Goal: Task Accomplishment & Management: Use online tool/utility

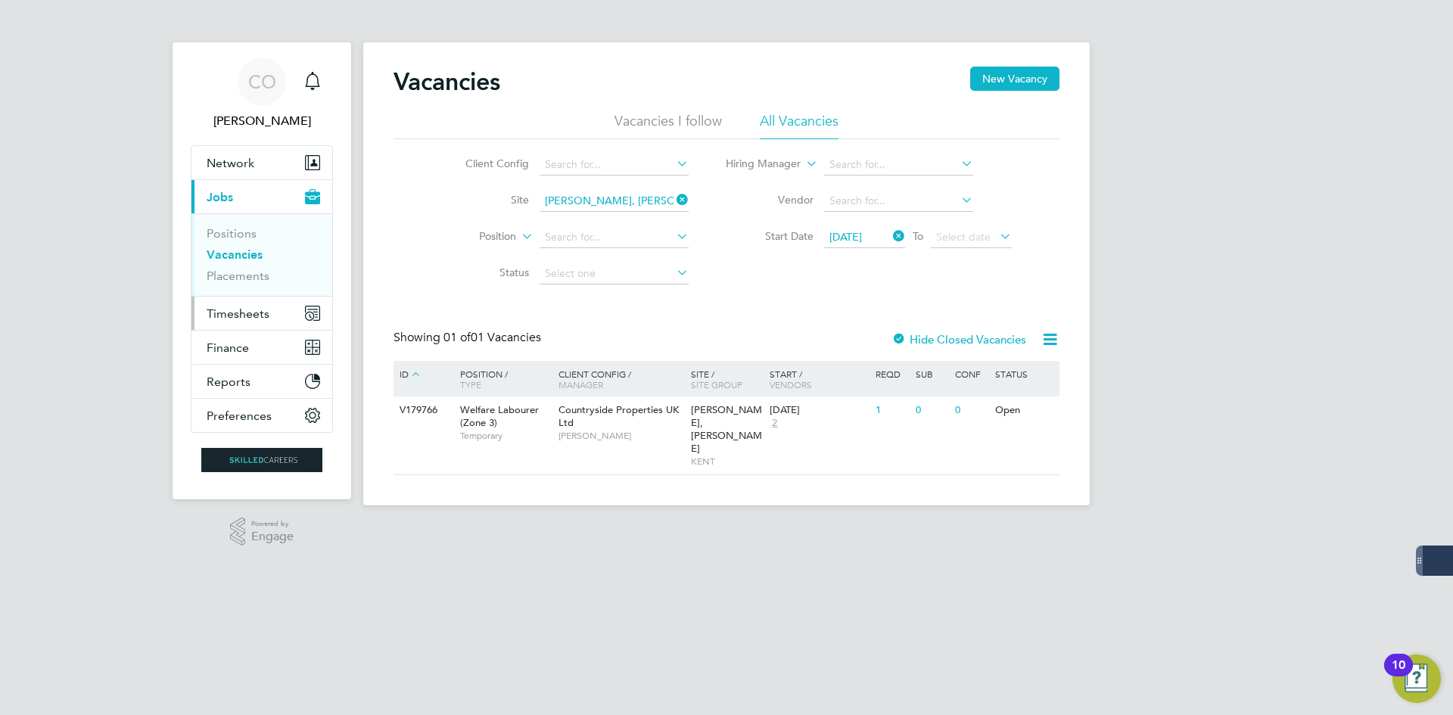
click at [223, 319] on span "Timesheets" at bounding box center [238, 314] width 63 height 14
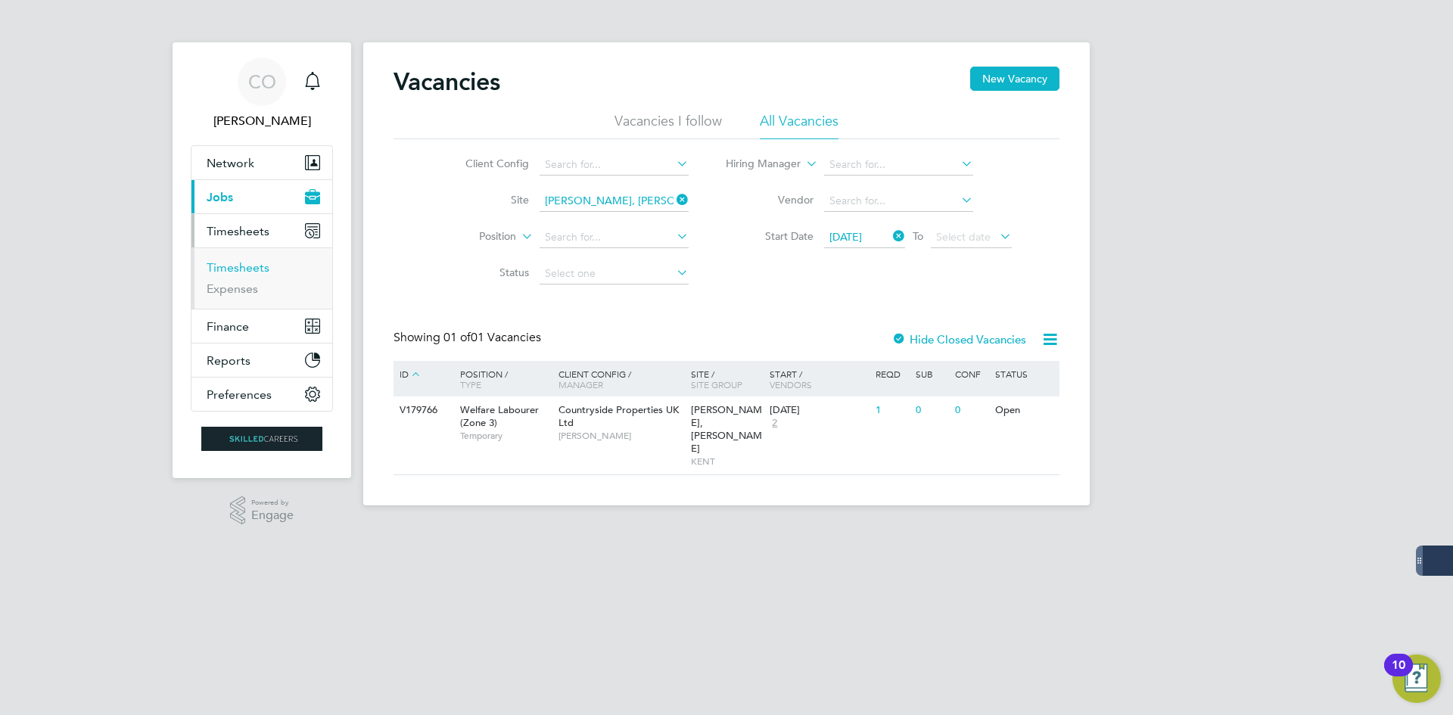
click at [249, 271] on link "Timesheets" at bounding box center [238, 267] width 63 height 14
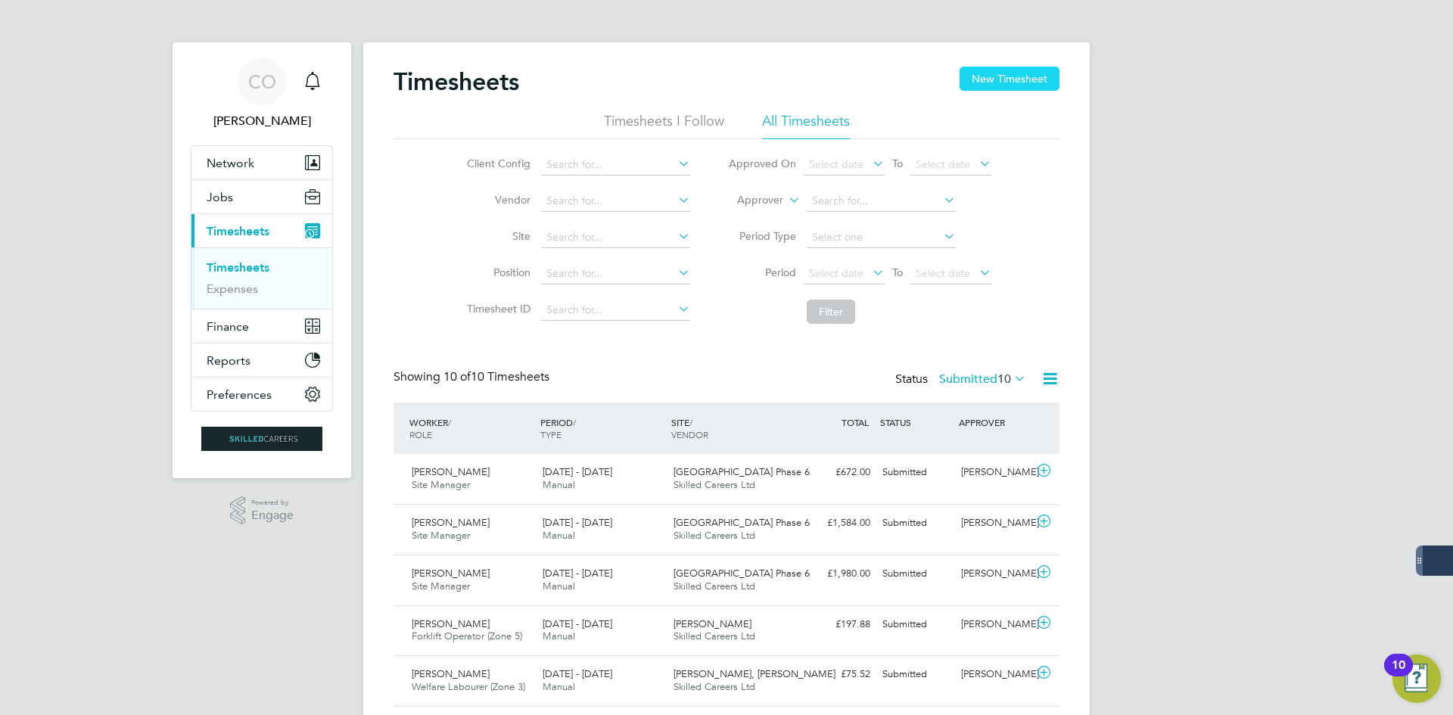
click at [983, 83] on button "New Timesheet" at bounding box center [1010, 79] width 100 height 24
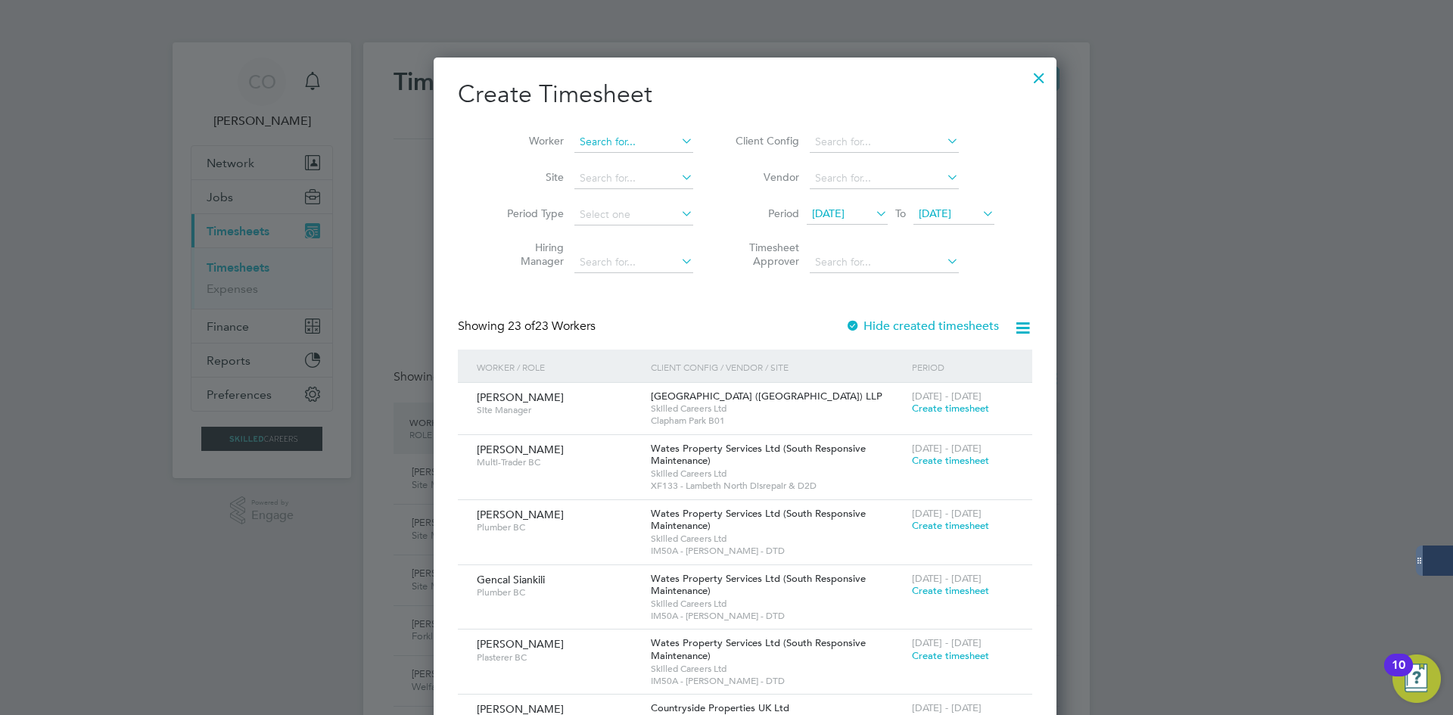
click at [584, 139] on input at bounding box center [634, 142] width 119 height 21
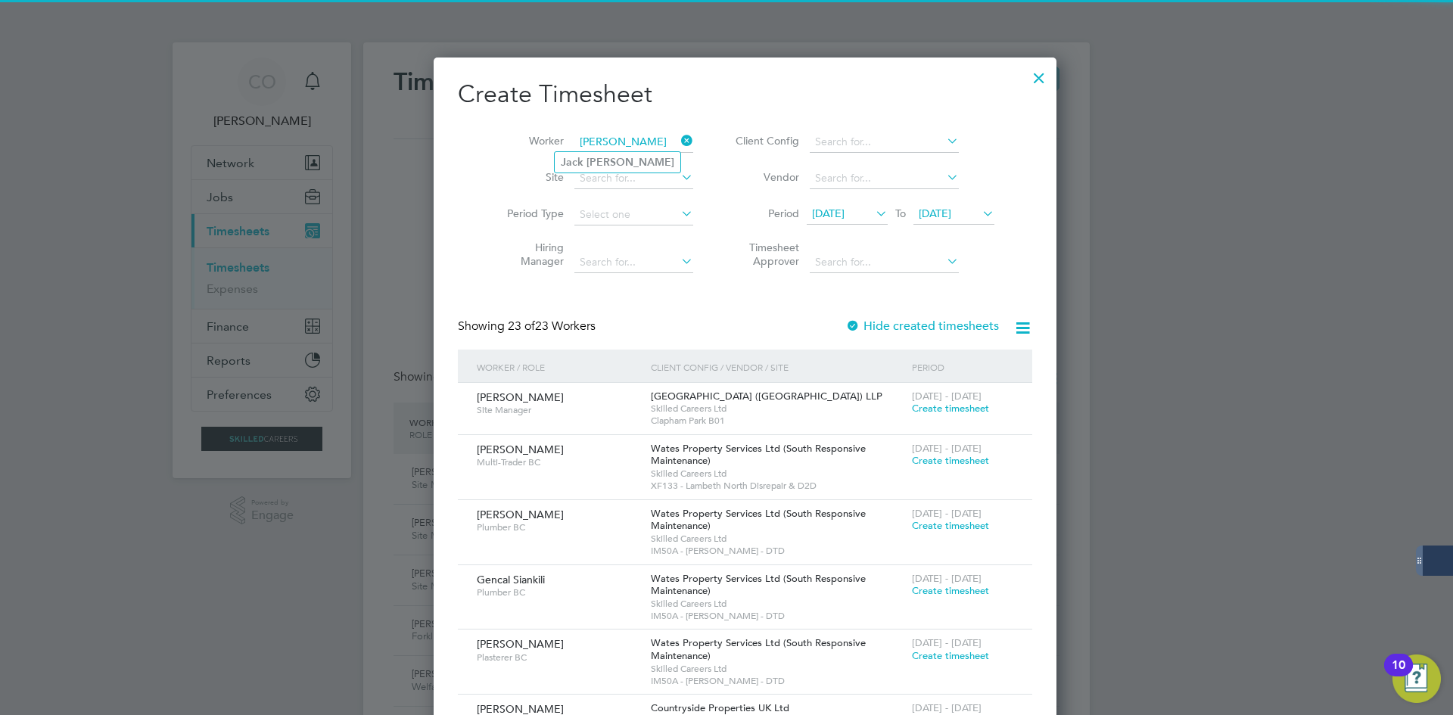
click at [593, 149] on input "[PERSON_NAME]" at bounding box center [634, 142] width 119 height 21
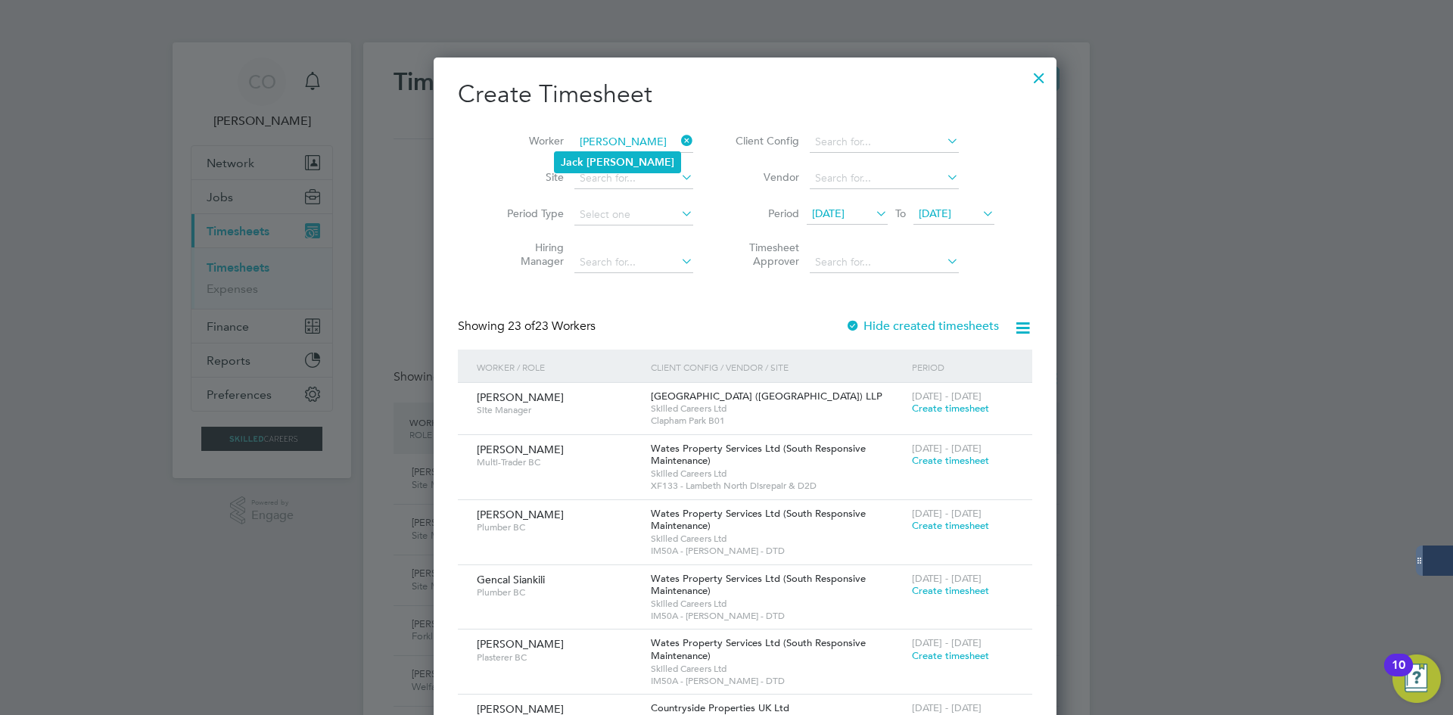
click at [592, 153] on li "[PERSON_NAME]" at bounding box center [618, 162] width 126 height 20
type input "[PERSON_NAME]"
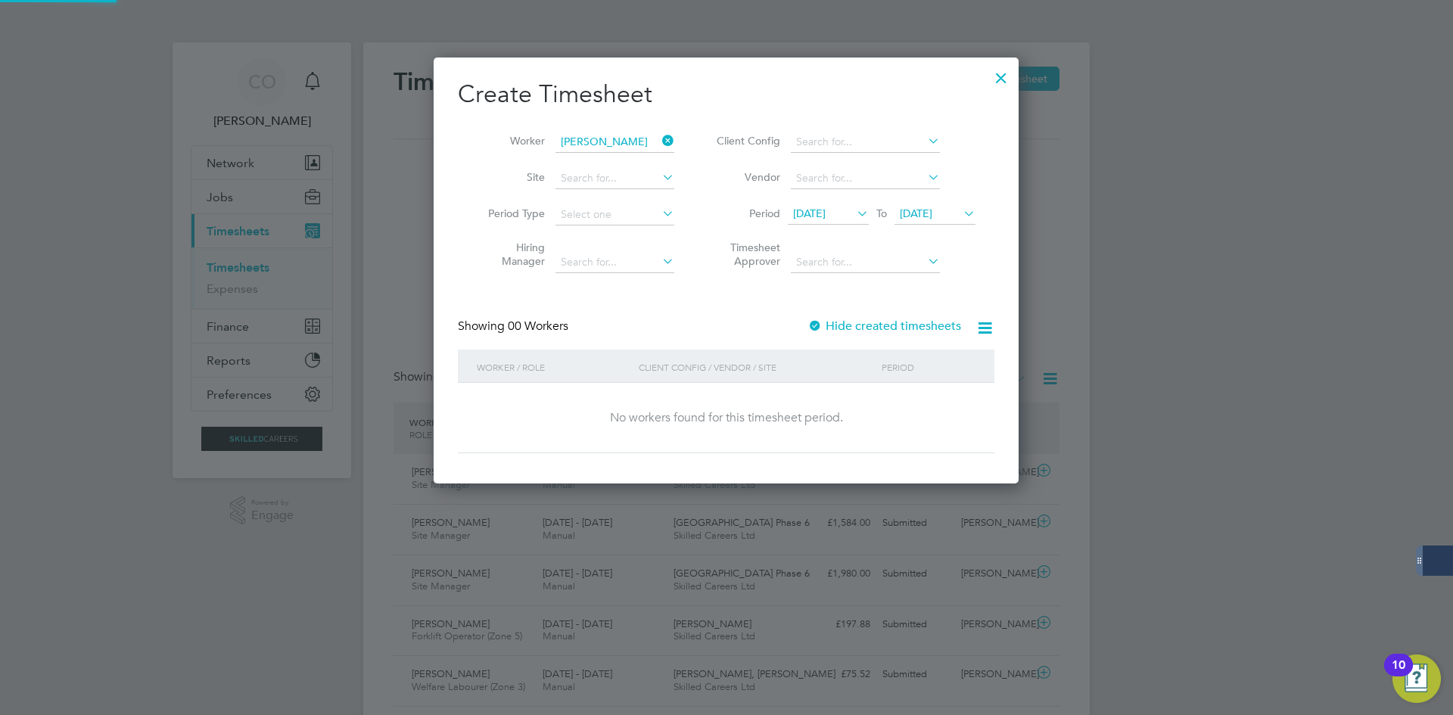
click at [856, 324] on label "Hide created timesheets" at bounding box center [885, 326] width 154 height 15
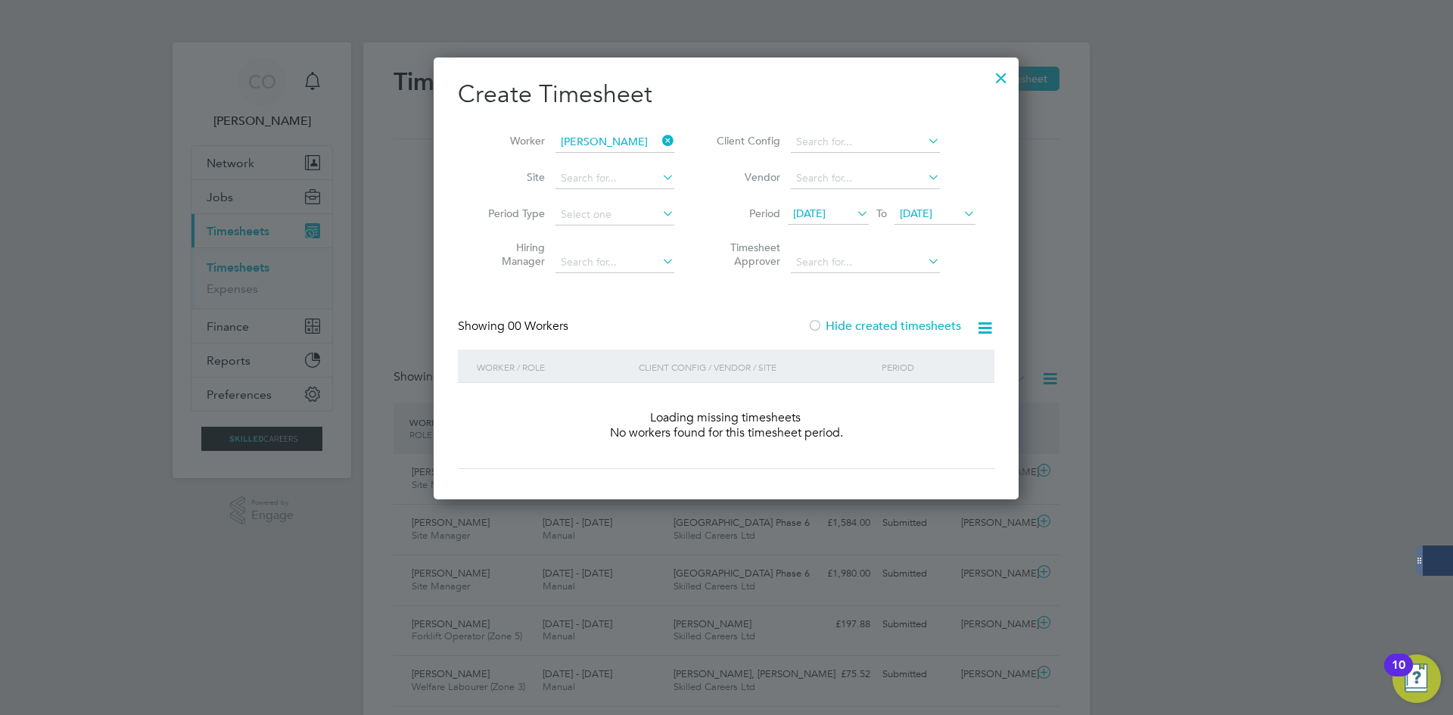
click at [856, 324] on label "Hide created timesheets" at bounding box center [885, 326] width 154 height 15
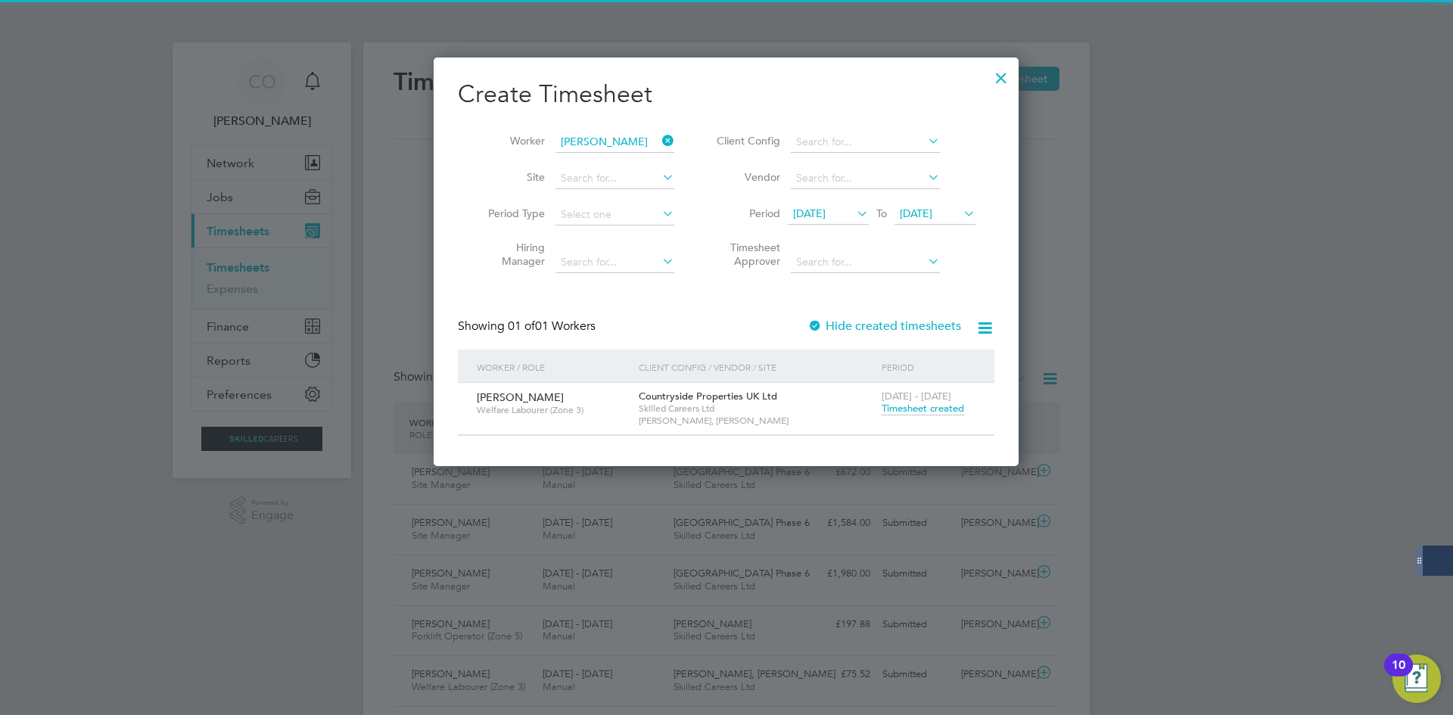
click at [904, 411] on span "Timesheet created" at bounding box center [923, 409] width 83 height 14
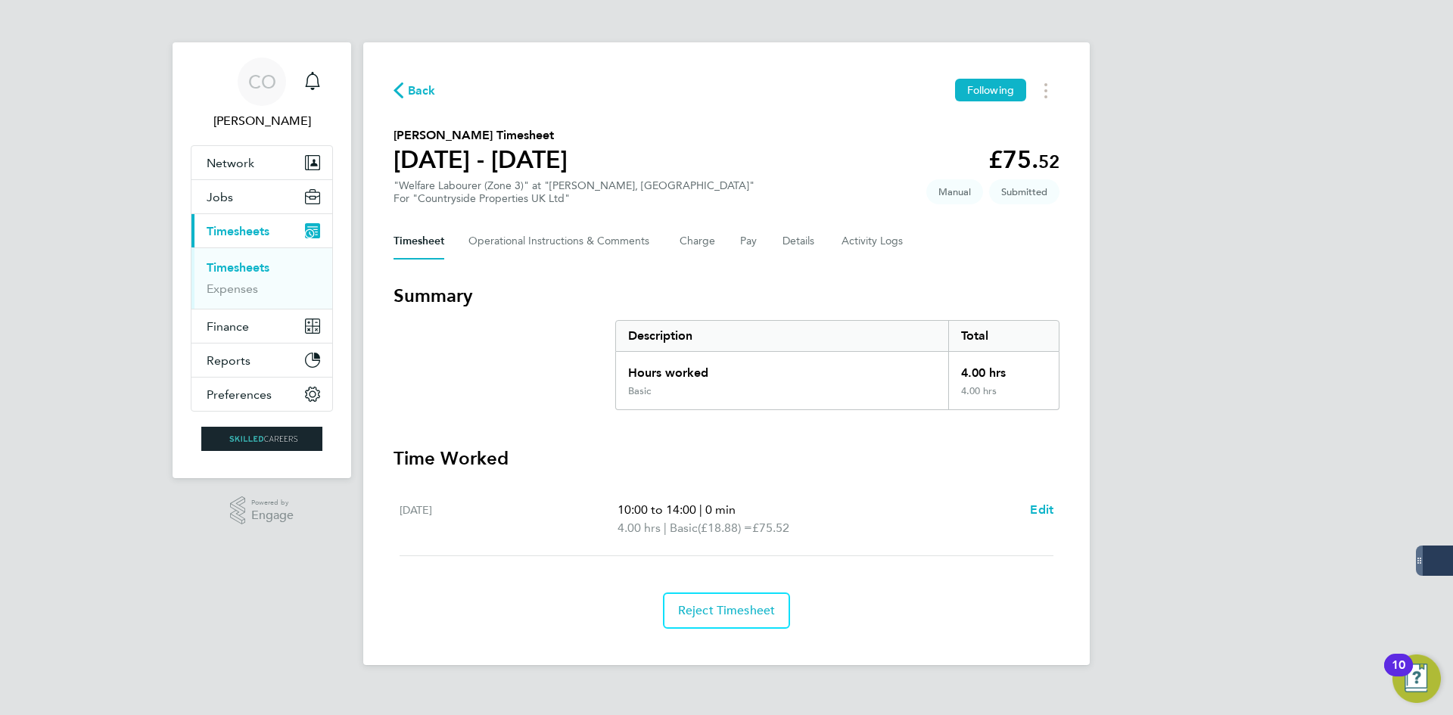
click at [413, 86] on span "Back" at bounding box center [422, 91] width 28 height 18
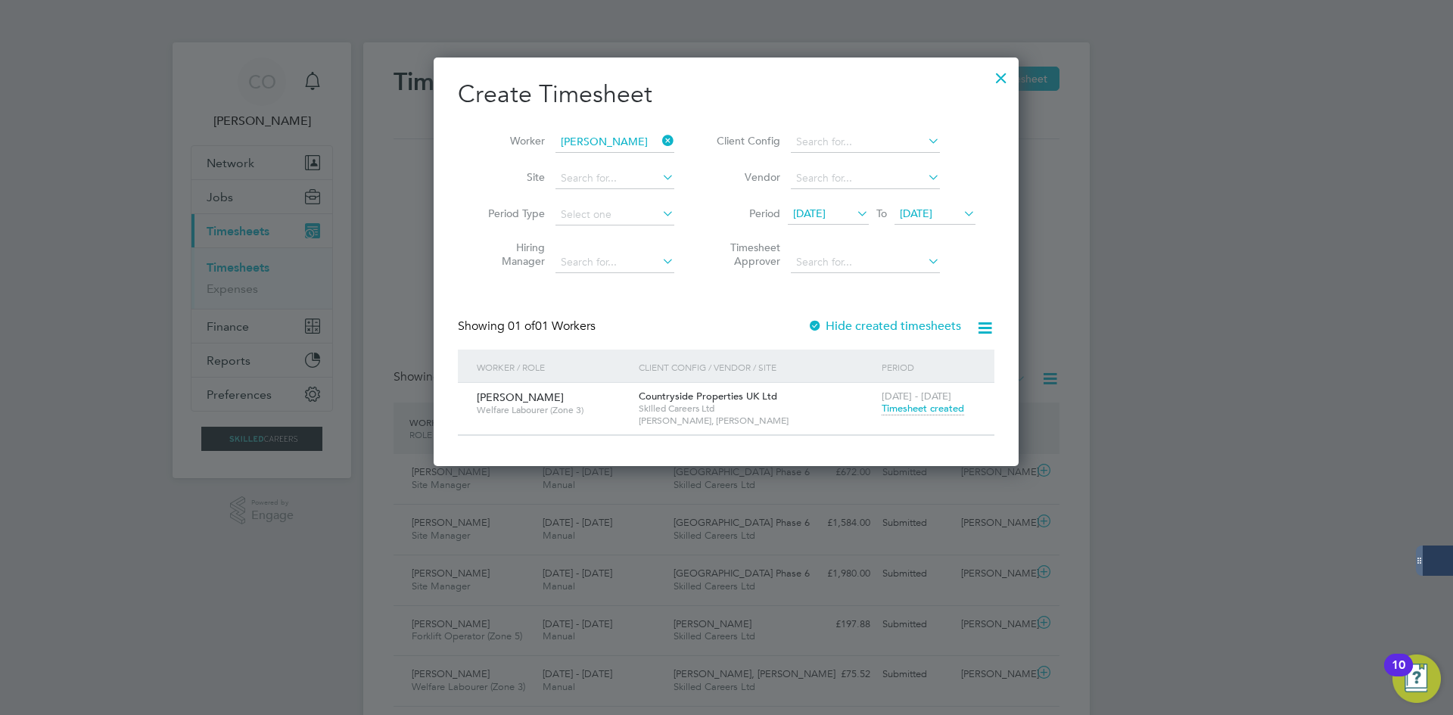
click at [1002, 77] on div at bounding box center [1001, 74] width 27 height 27
